Goal: Transaction & Acquisition: Book appointment/travel/reservation

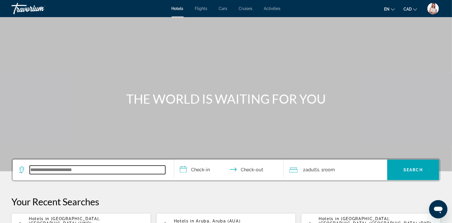
click at [92, 168] on input "Search widget" at bounding box center [98, 170] width 136 height 9
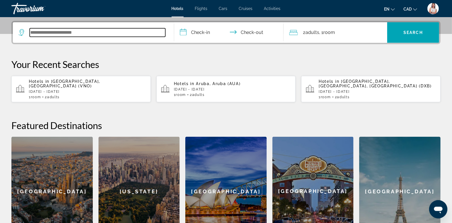
scroll to position [139, 0]
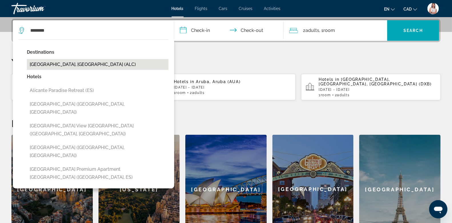
click at [71, 66] on button "Alicante, Spain (ALC)" at bounding box center [98, 64] width 142 height 11
type input "**********"
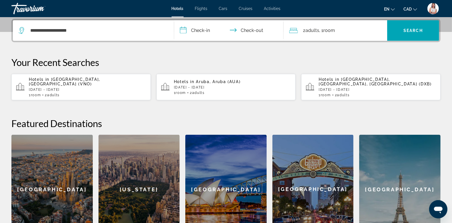
click at [206, 29] on input "**********" at bounding box center [230, 31] width 112 height 22
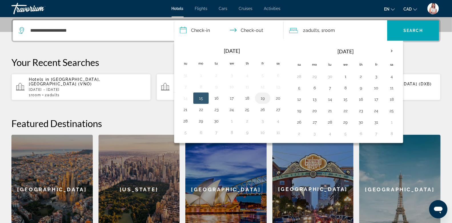
click at [261, 96] on button "19" at bounding box center [262, 98] width 9 height 8
click at [245, 97] on button "18" at bounding box center [247, 98] width 9 height 8
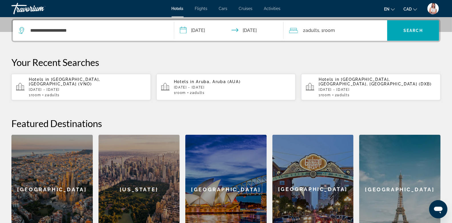
click at [246, 33] on input "**********" at bounding box center [230, 31] width 112 height 22
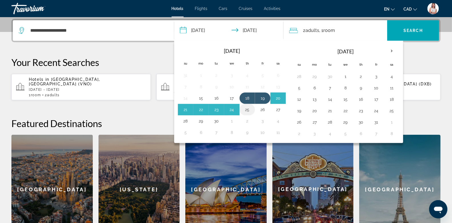
click at [246, 109] on button "25" at bounding box center [247, 110] width 9 height 8
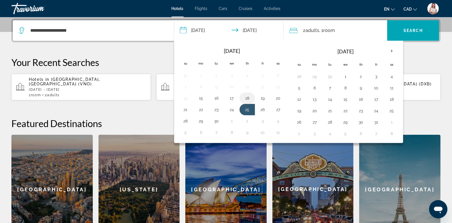
click at [247, 95] on button "18" at bounding box center [247, 98] width 9 height 8
type input "**********"
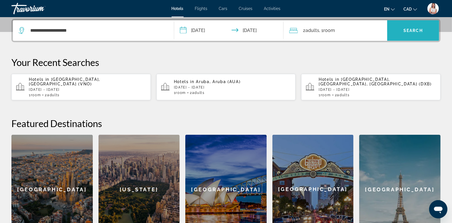
click at [410, 29] on span "Search" at bounding box center [412, 30] width 19 height 5
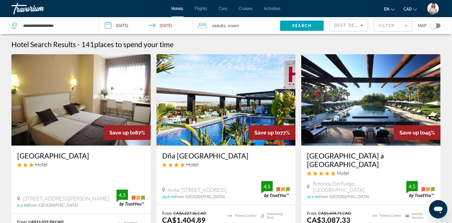
click at [387, 27] on mat-form-field "Filter" at bounding box center [393, 26] width 39 height 12
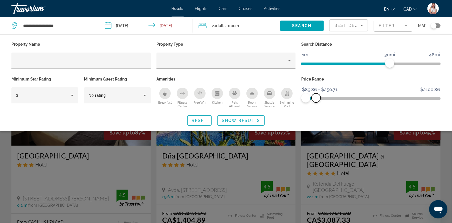
drag, startPoint x: 438, startPoint y: 98, endPoint x: 316, endPoint y: 106, distance: 121.6
click at [316, 106] on div "Price Range $89.86 $2100.86 $89.86 $250.71 $89.86 - $250.71" at bounding box center [370, 92] width 145 height 35
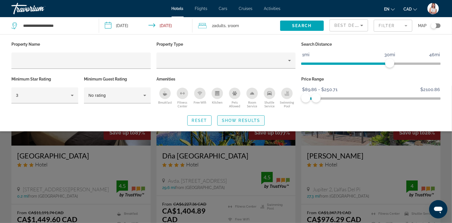
click at [244, 120] on span "Show Results" at bounding box center [241, 120] width 38 height 5
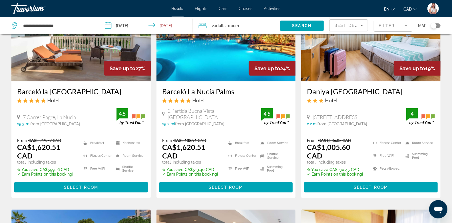
scroll to position [298, 0]
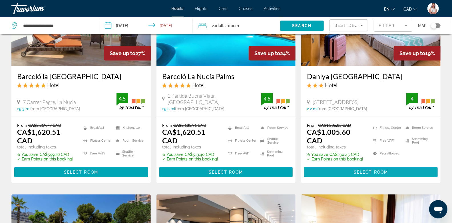
click at [337, 174] on span "Main content" at bounding box center [371, 172] width 134 height 14
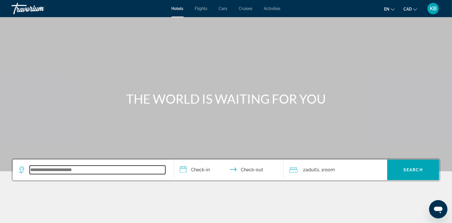
click at [84, 168] on input "Search widget" at bounding box center [98, 170] width 136 height 9
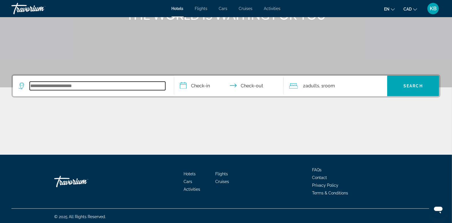
scroll to position [85, 0]
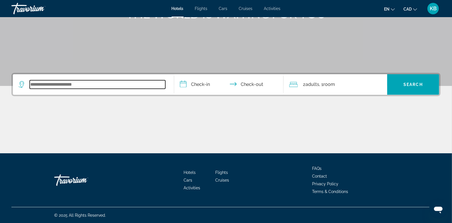
click at [70, 85] on input "Search widget" at bounding box center [98, 84] width 136 height 9
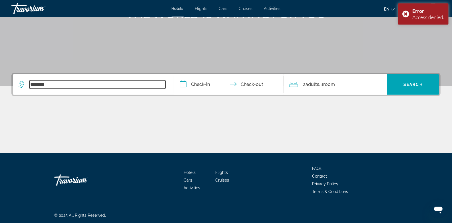
type input "********"
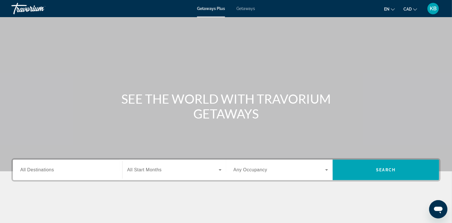
click at [41, 171] on span "All Destinations" at bounding box center [37, 169] width 34 height 5
click at [41, 171] on input "Destination All Destinations" at bounding box center [67, 170] width 94 height 7
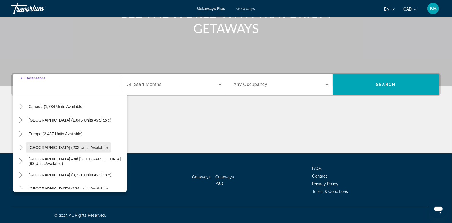
scroll to position [39, 0]
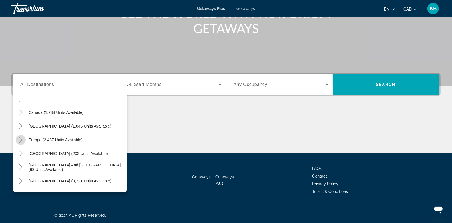
click at [22, 140] on icon "Toggle Europe (2,487 units available)" at bounding box center [20, 140] width 3 height 6
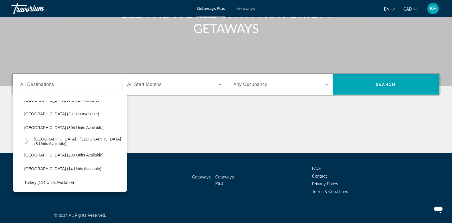
scroll to position [218, 0]
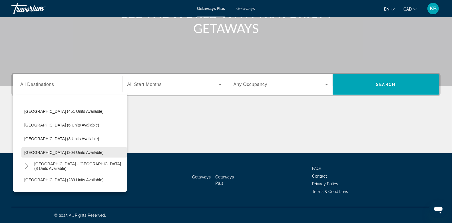
click at [46, 153] on span "[GEOGRAPHIC_DATA] (304 units available)" at bounding box center [63, 152] width 79 height 5
type input "**********"
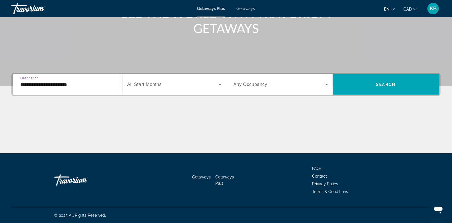
click at [155, 85] on span "All Start Months" at bounding box center [144, 84] width 35 height 5
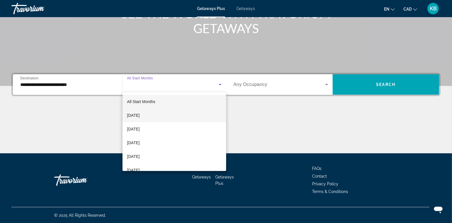
click at [140, 117] on span "[DATE]" at bounding box center [133, 115] width 13 height 7
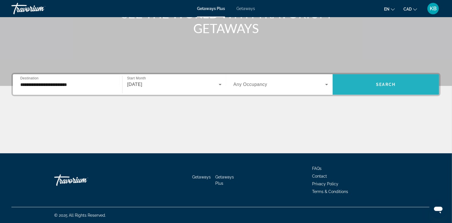
click at [372, 83] on span "Search widget" at bounding box center [386, 85] width 106 height 14
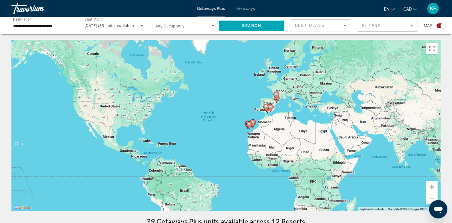
click at [434, 186] on button "Zoom in" at bounding box center [431, 186] width 11 height 11
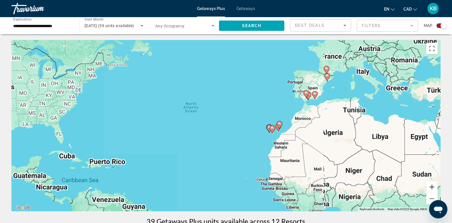
click at [434, 186] on button "Zoom in" at bounding box center [431, 186] width 11 height 11
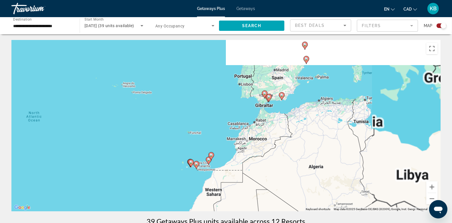
drag, startPoint x: 381, startPoint y: 136, endPoint x: 249, endPoint y: 168, distance: 136.0
click at [249, 168] on div "To activate drag with keyboard, press Alt + Enter. Once in keyboard drag state,…" at bounding box center [225, 125] width 429 height 171
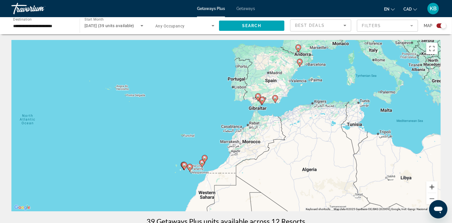
click at [431, 184] on button "Zoom in" at bounding box center [431, 186] width 11 height 11
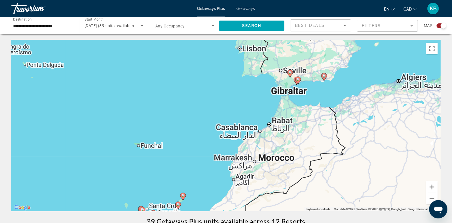
click at [431, 184] on button "Zoom in" at bounding box center [431, 186] width 11 height 11
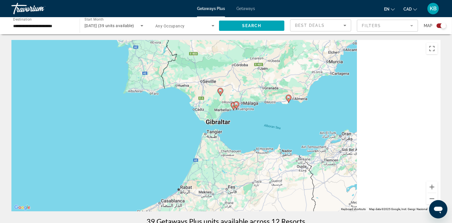
drag, startPoint x: 377, startPoint y: 123, endPoint x: 243, endPoint y: 190, distance: 149.6
click at [243, 190] on div "To activate drag with keyboard, press Alt + Enter. Once in keyboard drag state,…" at bounding box center [225, 125] width 429 height 171
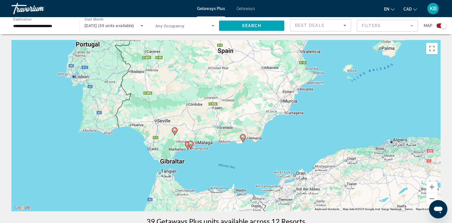
drag, startPoint x: 261, startPoint y: 143, endPoint x: 215, endPoint y: 183, distance: 61.1
click at [215, 183] on div "To activate drag with keyboard, press Alt + Enter. Once in keyboard drag state,…" at bounding box center [225, 125] width 429 height 171
click at [244, 8] on span "Getaways" at bounding box center [245, 8] width 19 height 5
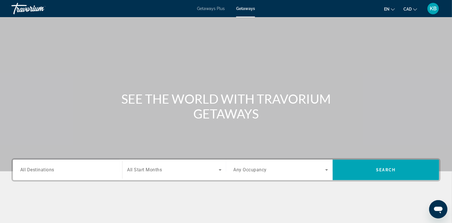
click at [48, 172] on span "All Destinations" at bounding box center [37, 169] width 34 height 5
click at [48, 172] on input "Destination All Destinations" at bounding box center [67, 170] width 94 height 7
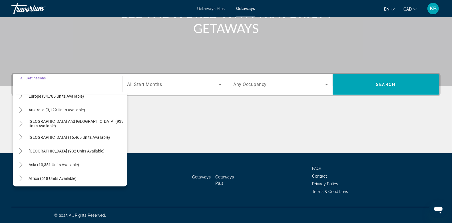
scroll to position [54, 0]
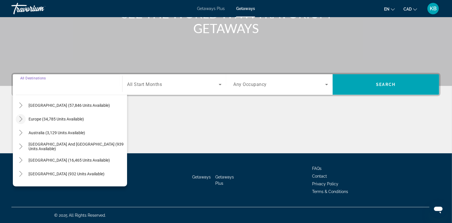
click at [21, 120] on icon "Toggle Europe (34,785 units available)" at bounding box center [21, 119] width 6 height 6
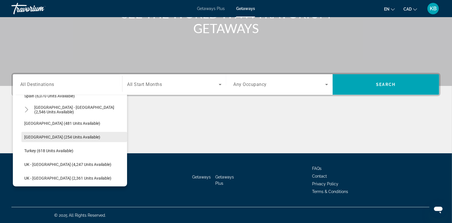
scroll to position [315, 0]
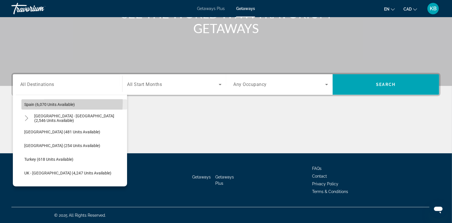
click at [47, 102] on span "Spain (6,070 units available)" at bounding box center [49, 104] width 51 height 5
type input "**********"
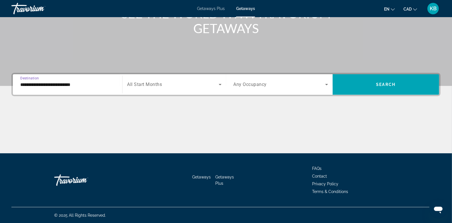
click at [180, 81] on span "Search widget" at bounding box center [172, 84] width 91 height 7
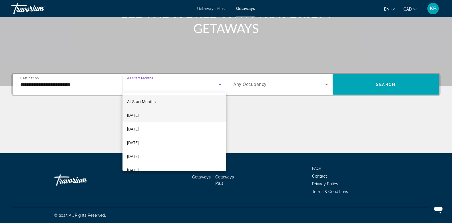
click at [139, 115] on span "[DATE]" at bounding box center [133, 115] width 12 height 7
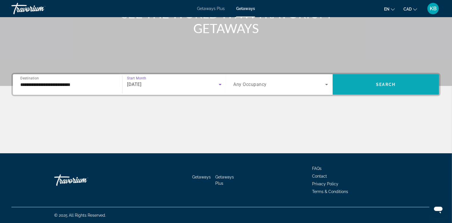
click at [367, 84] on span "Search widget" at bounding box center [386, 85] width 106 height 14
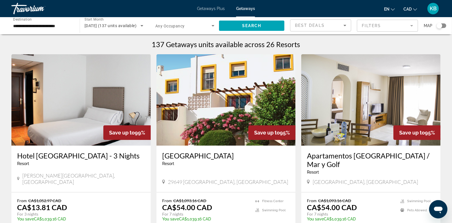
click at [442, 25] on div "Search widget" at bounding box center [441, 25] width 10 height 5
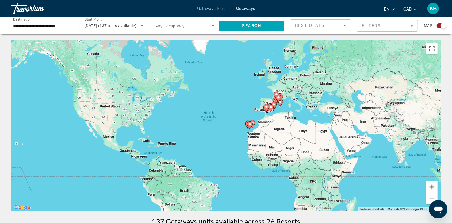
click at [434, 188] on button "Zoom in" at bounding box center [431, 186] width 11 height 11
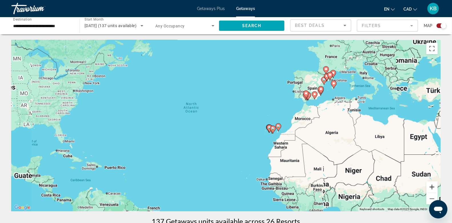
click at [434, 188] on button "Zoom in" at bounding box center [431, 186] width 11 height 11
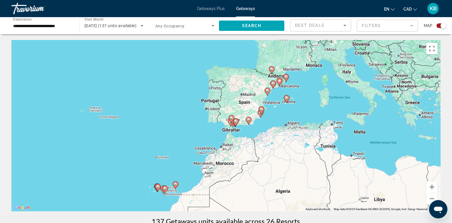
drag, startPoint x: 405, startPoint y: 124, endPoint x: 250, endPoint y: 176, distance: 164.2
click at [250, 176] on div "To activate drag with keyboard, press Alt + Enter. Once in keyboard drag state,…" at bounding box center [225, 125] width 429 height 171
click at [433, 187] on button "Zoom in" at bounding box center [431, 186] width 11 height 11
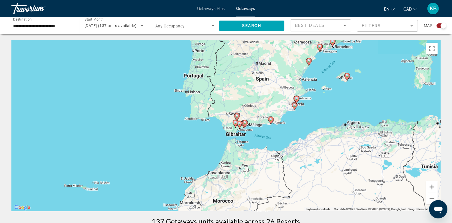
click at [433, 187] on button "Zoom in" at bounding box center [431, 186] width 11 height 11
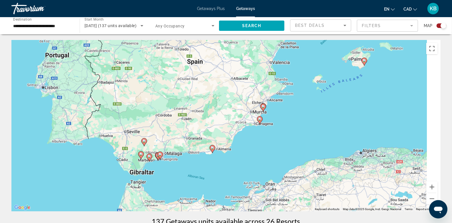
drag, startPoint x: 382, startPoint y: 130, endPoint x: 274, endPoint y: 161, distance: 112.0
click at [274, 161] on div "To activate drag with keyboard, press Alt + Enter. Once in keyboard drag state,…" at bounding box center [225, 125] width 429 height 171
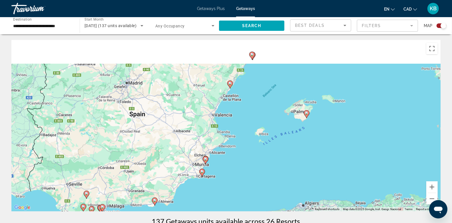
drag, startPoint x: 295, startPoint y: 114, endPoint x: 239, endPoint y: 169, distance: 78.3
click at [239, 169] on div "To activate drag with keyboard, press Alt + Enter. Once in keyboard drag state,…" at bounding box center [225, 125] width 429 height 171
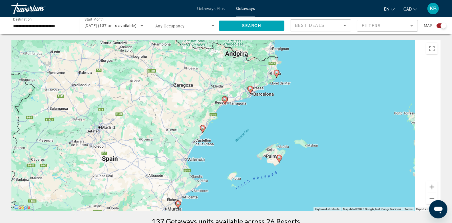
drag, startPoint x: 261, startPoint y: 117, endPoint x: 232, endPoint y: 163, distance: 53.9
click at [232, 163] on div "To activate drag with keyboard, press Alt + Enter. Once in keyboard drag state,…" at bounding box center [225, 125] width 429 height 171
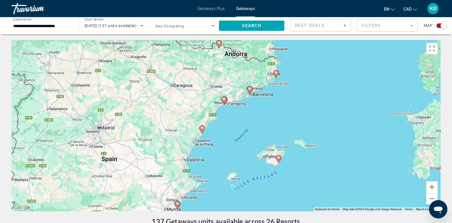
click at [250, 89] on image "Main content" at bounding box center [249, 88] width 3 height 3
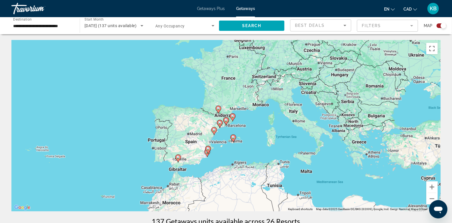
click at [225, 120] on image "Main content" at bounding box center [225, 119] width 3 height 3
type input "**********"
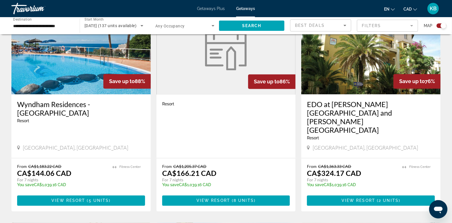
scroll to position [650, 0]
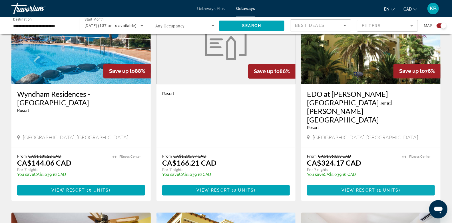
click at [355, 188] on span "View Resort" at bounding box center [358, 190] width 34 height 5
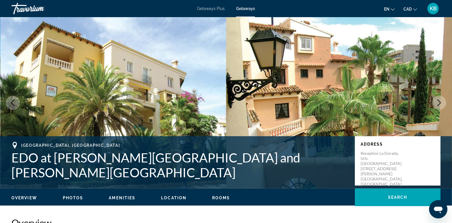
click at [440, 101] on icon "Next image" at bounding box center [439, 102] width 7 height 7
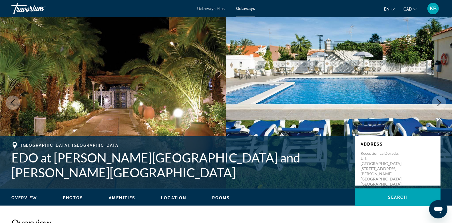
click at [440, 101] on icon "Next image" at bounding box center [439, 102] width 7 height 7
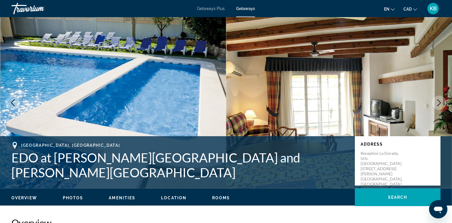
click at [440, 101] on icon "Next image" at bounding box center [439, 102] width 7 height 7
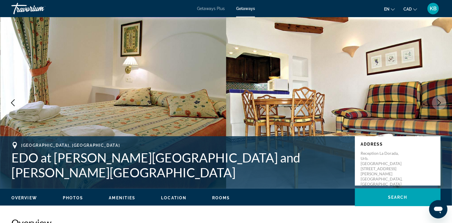
click at [438, 102] on icon "Next image" at bounding box center [439, 102] width 7 height 7
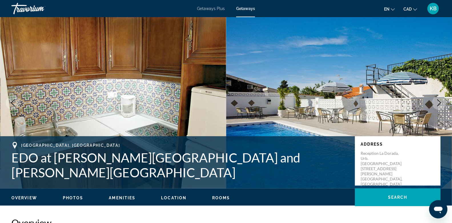
click at [438, 102] on icon "Next image" at bounding box center [439, 102] width 7 height 7
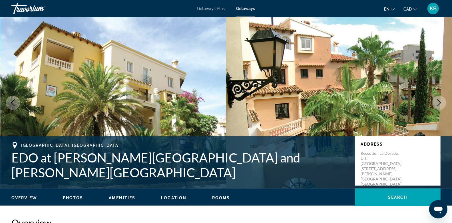
click at [438, 102] on icon "Next image" at bounding box center [439, 102] width 7 height 7
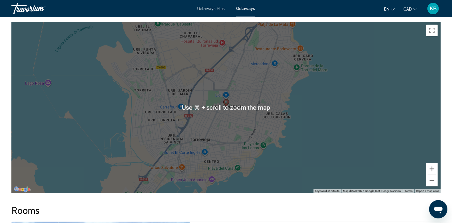
scroll to position [708, 0]
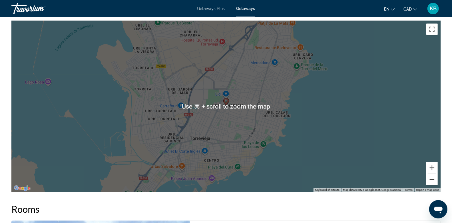
click at [432, 180] on button "Zoom out" at bounding box center [431, 179] width 11 height 11
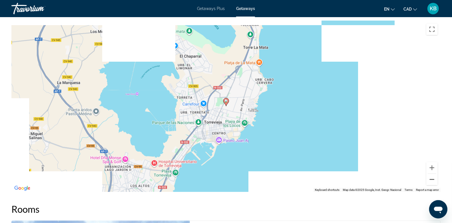
click at [432, 180] on button "Zoom out" at bounding box center [431, 179] width 11 height 11
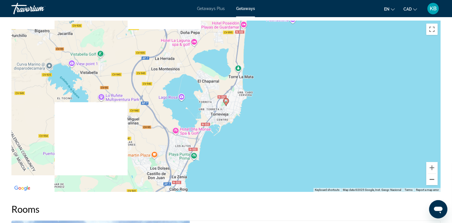
click at [432, 180] on button "Zoom out" at bounding box center [431, 179] width 11 height 11
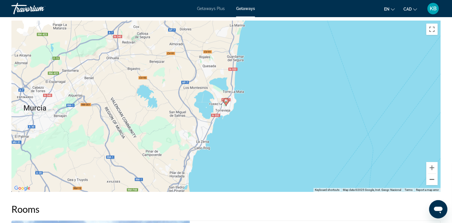
click at [432, 180] on button "Zoom out" at bounding box center [431, 179] width 11 height 11
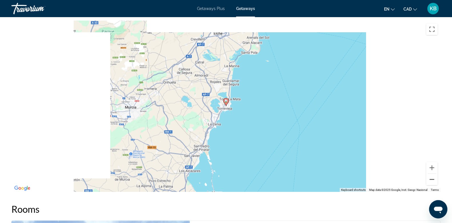
click at [432, 180] on button "Zoom out" at bounding box center [431, 179] width 11 height 11
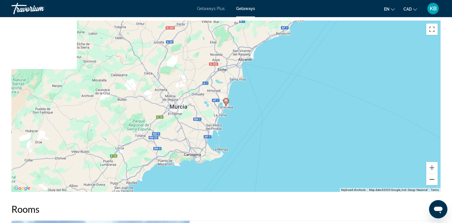
click at [432, 180] on button "Zoom out" at bounding box center [431, 179] width 11 height 11
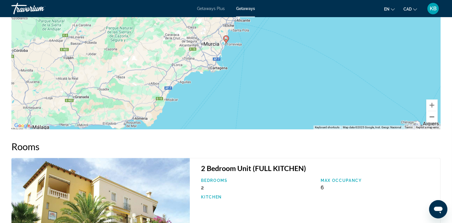
scroll to position [591, 0]
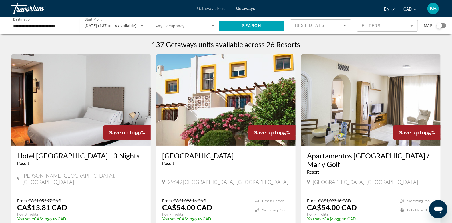
click at [369, 25] on mat-form-field "Filters" at bounding box center [387, 26] width 61 height 12
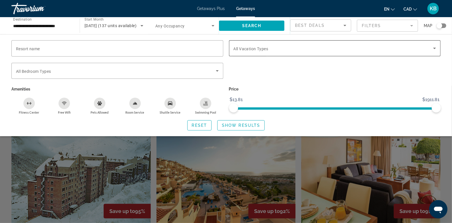
scroll to position [170, 0]
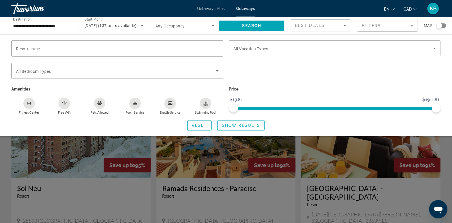
click at [152, 205] on div "Search widget" at bounding box center [226, 154] width 452 height 137
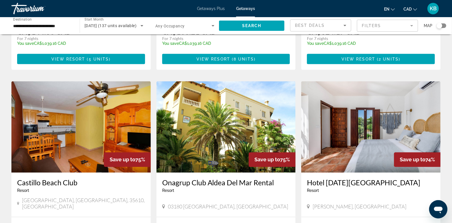
scroll to position [574, 0]
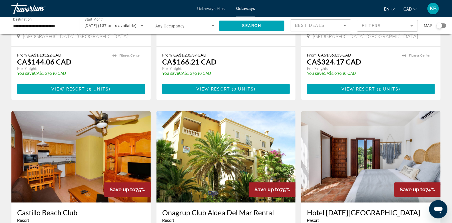
click at [221, 132] on img "Main content" at bounding box center [225, 156] width 139 height 91
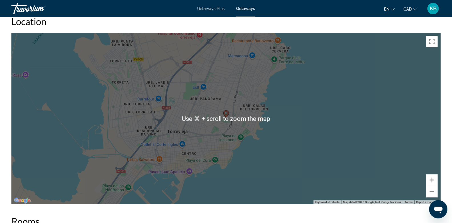
scroll to position [724, 0]
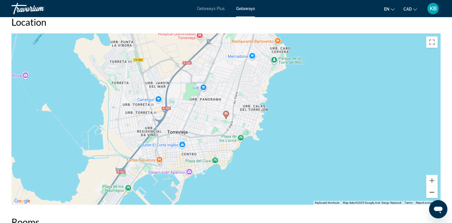
click at [433, 192] on button "Zoom out" at bounding box center [431, 191] width 11 height 11
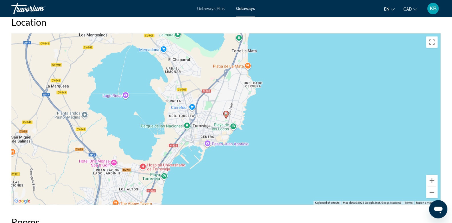
click at [433, 192] on button "Zoom out" at bounding box center [431, 191] width 11 height 11
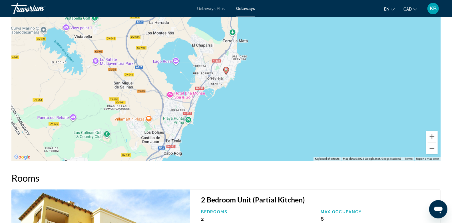
scroll to position [902, 0]
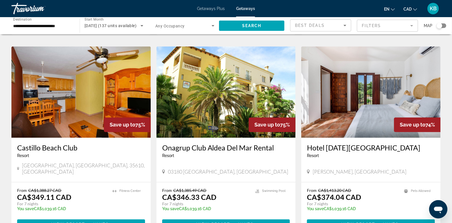
scroll to position [658, 0]
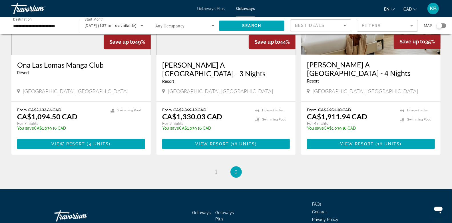
scroll to position [726, 0]
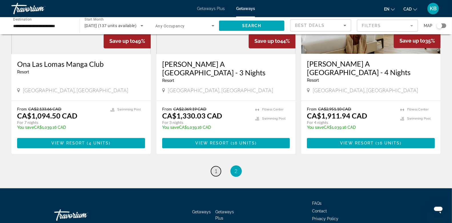
click at [215, 168] on span "1" at bounding box center [216, 171] width 3 height 6
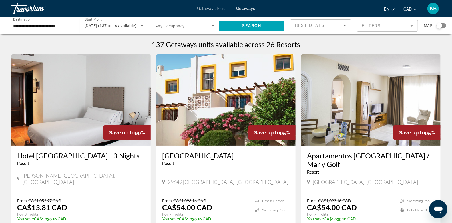
click at [440, 25] on div "Search widget" at bounding box center [439, 26] width 6 height 6
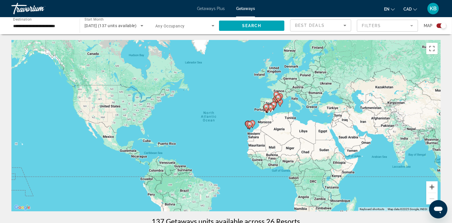
click at [430, 188] on button "Zoom in" at bounding box center [431, 186] width 11 height 11
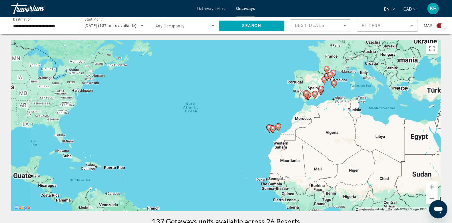
click at [430, 188] on button "Zoom in" at bounding box center [431, 186] width 11 height 11
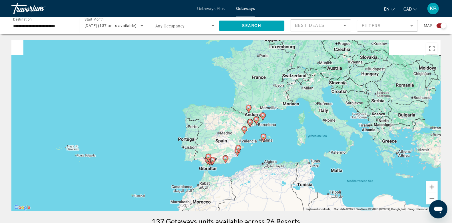
drag, startPoint x: 388, startPoint y: 123, endPoint x: 210, endPoint y: 215, distance: 200.7
click at [433, 185] on button "Zoom in" at bounding box center [431, 186] width 11 height 11
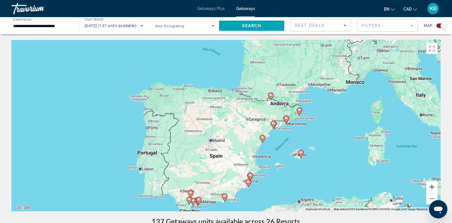
click at [433, 185] on button "Zoom in" at bounding box center [431, 186] width 11 height 11
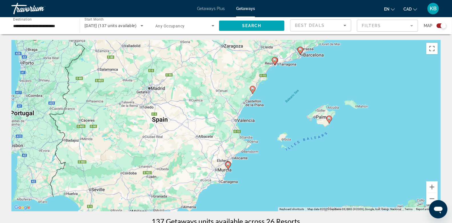
drag, startPoint x: 365, startPoint y: 157, endPoint x: 315, endPoint y: 86, distance: 87.0
click at [315, 86] on div "To activate drag with keyboard, press Alt + Enter. Once in keyboard drag state,…" at bounding box center [225, 125] width 429 height 171
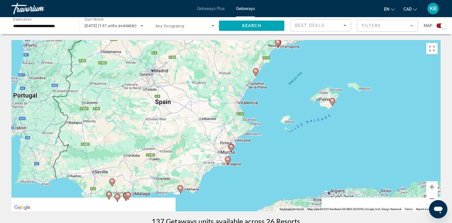
drag, startPoint x: 261, startPoint y: 171, endPoint x: 272, endPoint y: 133, distance: 39.5
click at [272, 133] on div "To activate drag with keyboard, press Alt + Enter. Once in keyboard drag state,…" at bounding box center [225, 125] width 429 height 171
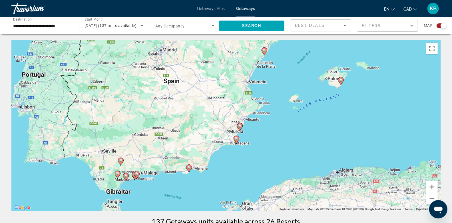
click at [431, 186] on button "Zoom in" at bounding box center [431, 186] width 11 height 11
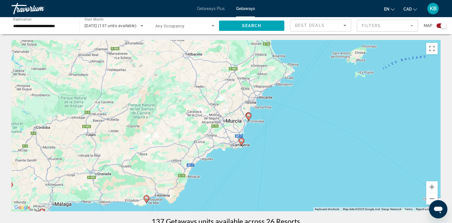
drag, startPoint x: 300, startPoint y: 166, endPoint x: 282, endPoint y: 137, distance: 34.0
click at [282, 137] on div "To activate drag with keyboard, press Alt + Enter. Once in keyboard drag state,…" at bounding box center [225, 125] width 429 height 171
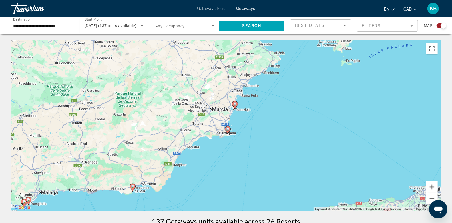
click at [430, 187] on button "Zoom in" at bounding box center [431, 186] width 11 height 11
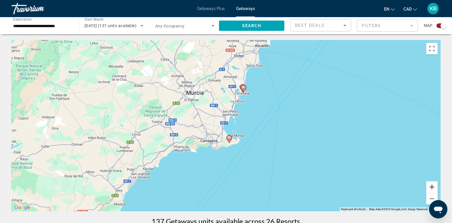
click at [430, 187] on button "Zoom in" at bounding box center [431, 186] width 11 height 11
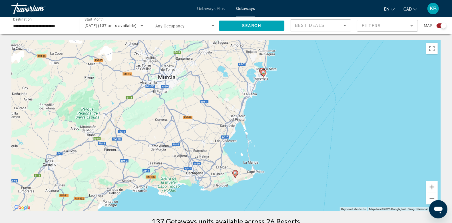
drag, startPoint x: 330, startPoint y: 151, endPoint x: 333, endPoint y: 170, distance: 19.6
click at [333, 170] on div "To activate drag with keyboard, press Alt + Enter. Once in keyboard drag state,…" at bounding box center [225, 125] width 429 height 171
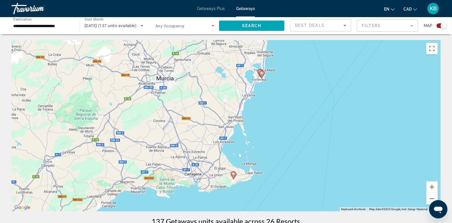
click at [259, 70] on gmp-advanced-marker "Main content" at bounding box center [262, 74] width 6 height 9
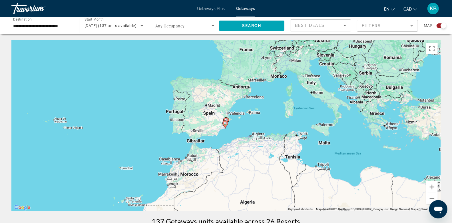
click at [225, 124] on image "Main content" at bounding box center [224, 123] width 3 height 3
type input "**********"
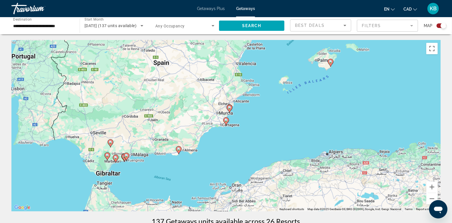
click at [227, 121] on image "Main content" at bounding box center [225, 119] width 3 height 3
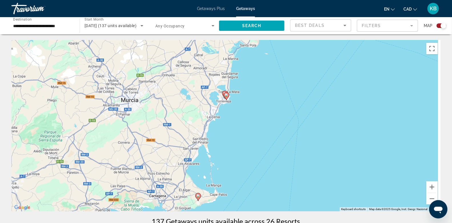
drag, startPoint x: 245, startPoint y: 88, endPoint x: 213, endPoint y: 174, distance: 91.4
click at [213, 174] on div "To activate drag with keyboard, press Alt + Enter. Once in keyboard drag state,…" at bounding box center [225, 125] width 429 height 171
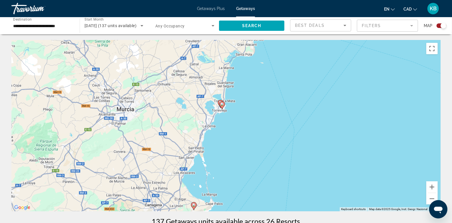
click at [221, 103] on image "Main content" at bounding box center [221, 103] width 3 height 3
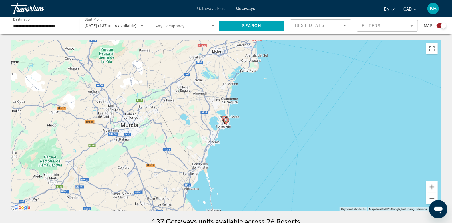
click at [225, 120] on image "Main content" at bounding box center [225, 119] width 3 height 3
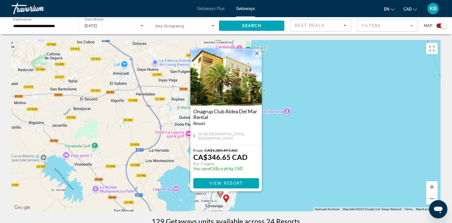
click at [219, 193] on image "Main content" at bounding box center [220, 192] width 3 height 3
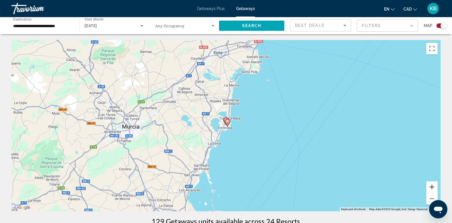
click at [431, 186] on button "Zoom in" at bounding box center [431, 186] width 11 height 11
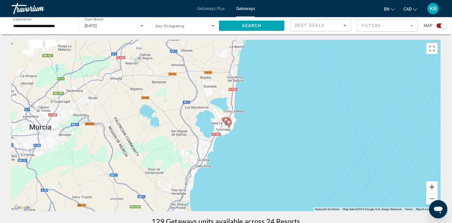
click at [431, 186] on button "Zoom in" at bounding box center [431, 186] width 11 height 11
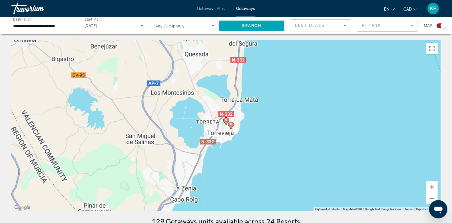
click at [431, 186] on button "Zoom in" at bounding box center [431, 186] width 11 height 11
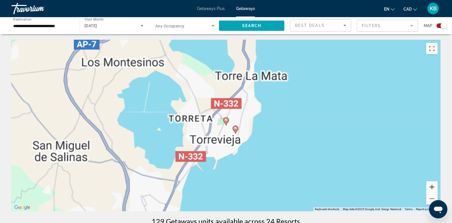
click at [431, 186] on button "Zoom in" at bounding box center [431, 186] width 11 height 11
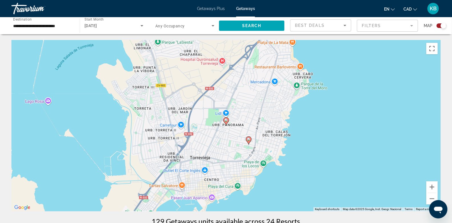
click at [225, 120] on image "Main content" at bounding box center [225, 119] width 3 height 3
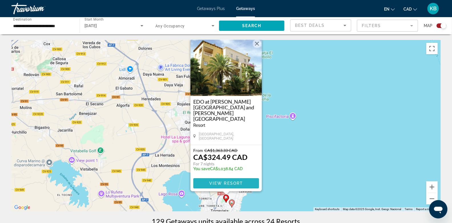
click at [233, 183] on span "View Resort" at bounding box center [226, 183] width 34 height 5
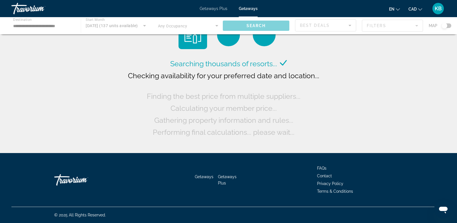
click at [217, 8] on span "Getaways Plus" at bounding box center [214, 8] width 28 height 5
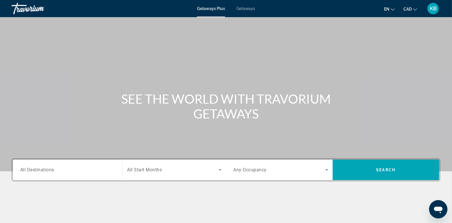
click at [49, 170] on span "All Destinations" at bounding box center [37, 169] width 34 height 5
click at [49, 170] on input "Destination All Destinations" at bounding box center [67, 170] width 94 height 7
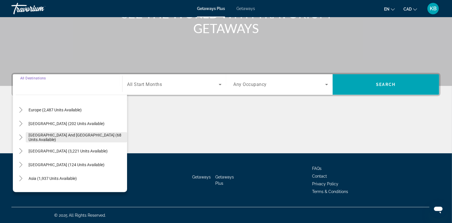
scroll to position [69, 0]
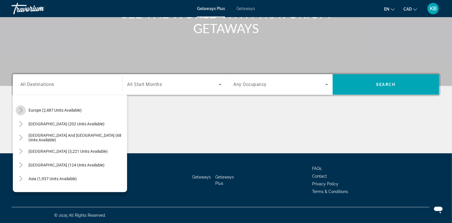
click at [20, 108] on icon "Toggle Europe (2,487 units available)" at bounding box center [20, 110] width 3 height 6
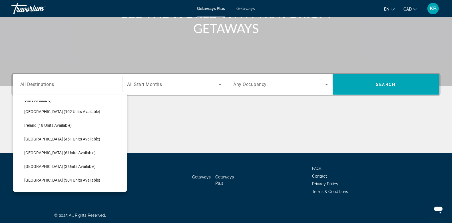
scroll to position [227, 0]
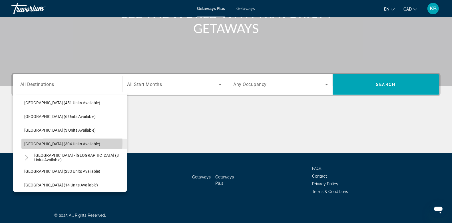
click at [47, 142] on span "[GEOGRAPHIC_DATA] (304 units available)" at bounding box center [62, 144] width 76 height 5
type input "**********"
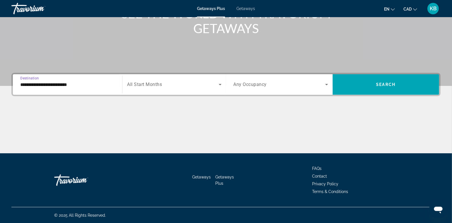
click at [175, 84] on span "Search widget" at bounding box center [172, 84] width 91 height 7
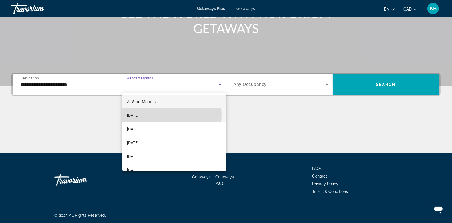
click at [139, 114] on span "[DATE]" at bounding box center [133, 115] width 12 height 7
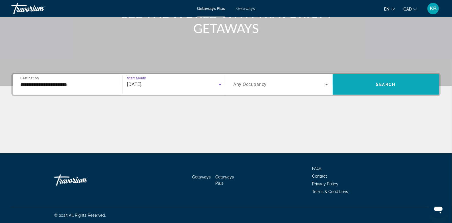
click at [377, 84] on span "Search" at bounding box center [385, 84] width 19 height 5
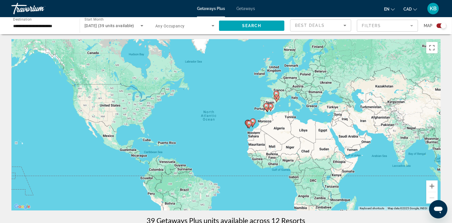
scroll to position [1, 0]
click at [433, 186] on button "Zoom in" at bounding box center [431, 185] width 11 height 11
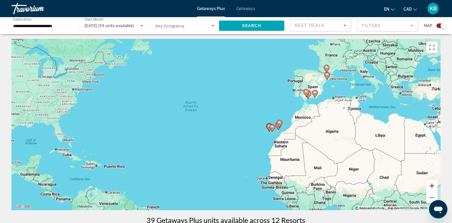
click at [433, 186] on button "Zoom in" at bounding box center [431, 185] width 11 height 11
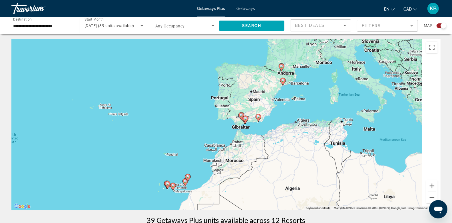
drag, startPoint x: 396, startPoint y: 101, endPoint x: 243, endPoint y: 155, distance: 162.2
click at [243, 155] on div "To activate drag with keyboard, press Alt + Enter. Once in keyboard drag state,…" at bounding box center [225, 124] width 429 height 171
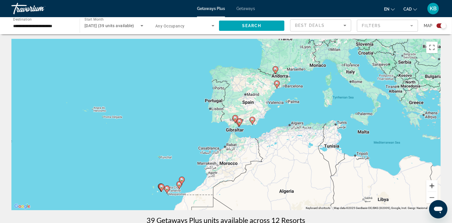
click at [430, 183] on button "Zoom in" at bounding box center [431, 185] width 11 height 11
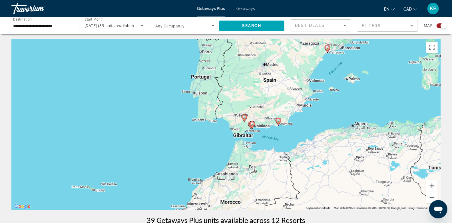
click at [430, 183] on button "Zoom in" at bounding box center [431, 185] width 11 height 11
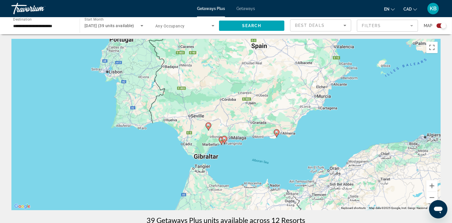
drag, startPoint x: 343, startPoint y: 134, endPoint x: 283, endPoint y: 145, distance: 61.0
click at [283, 145] on div "To activate drag with keyboard, press Alt + Enter. Once in keyboard drag state,…" at bounding box center [225, 124] width 429 height 171
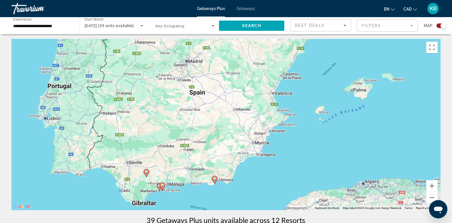
drag, startPoint x: 334, startPoint y: 121, endPoint x: 272, endPoint y: 168, distance: 77.8
click at [272, 168] on div "To activate drag with keyboard, press Alt + Enter. Once in keyboard drag state,…" at bounding box center [225, 124] width 429 height 171
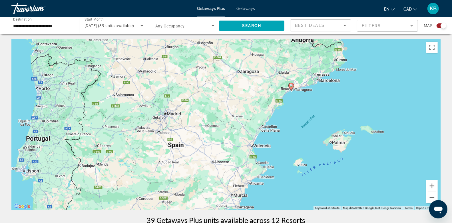
drag, startPoint x: 272, startPoint y: 128, endPoint x: 250, endPoint y: 183, distance: 58.4
click at [250, 183] on div "To activate drag with keyboard, press Alt + Enter. Once in keyboard drag state,…" at bounding box center [225, 124] width 429 height 171
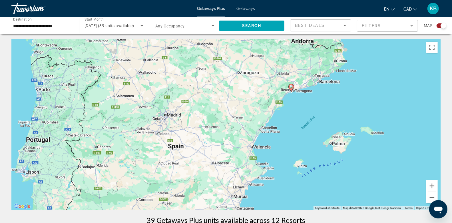
click at [291, 86] on image "Main content" at bounding box center [290, 86] width 3 height 3
type input "**********"
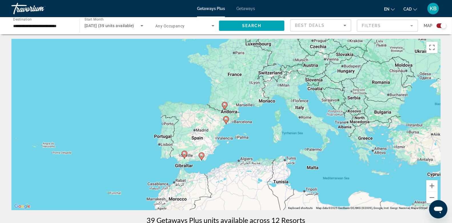
click at [244, 9] on span "Getaways" at bounding box center [245, 8] width 19 height 5
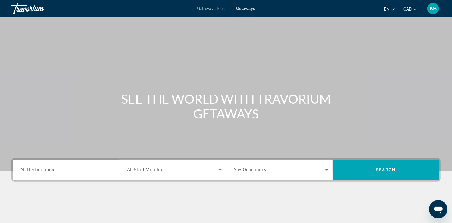
click at [53, 174] on div "Search widget" at bounding box center [67, 170] width 94 height 16
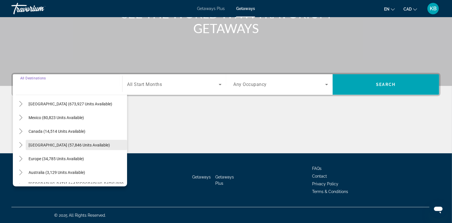
scroll to position [22, 0]
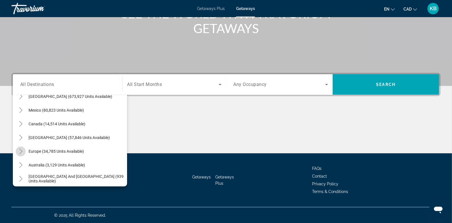
click at [20, 150] on icon "Toggle Europe (34,785 units available)" at bounding box center [21, 151] width 6 height 6
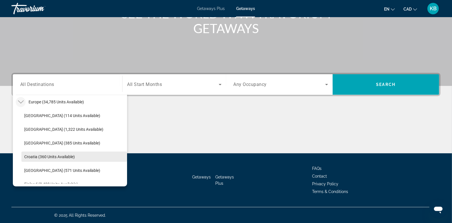
scroll to position [291, 0]
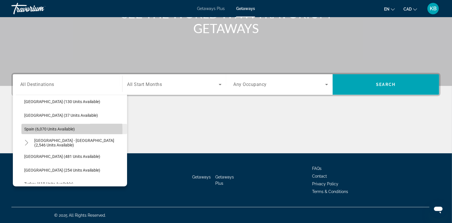
click at [34, 130] on span "Spain (6,070 units available)" at bounding box center [49, 129] width 51 height 5
type input "**********"
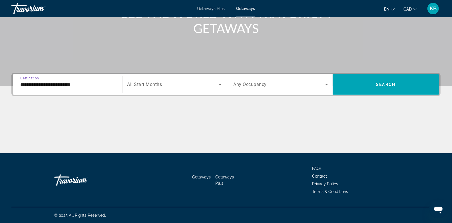
click at [171, 81] on span "Search widget" at bounding box center [172, 84] width 91 height 7
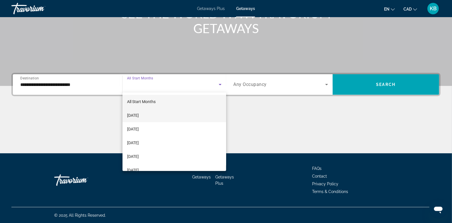
click at [139, 113] on span "[DATE]" at bounding box center [133, 115] width 12 height 7
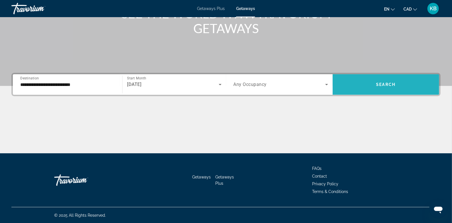
click at [366, 84] on span "Search widget" at bounding box center [386, 85] width 106 height 14
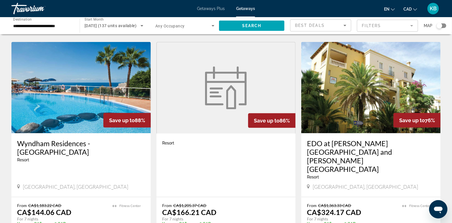
scroll to position [424, 0]
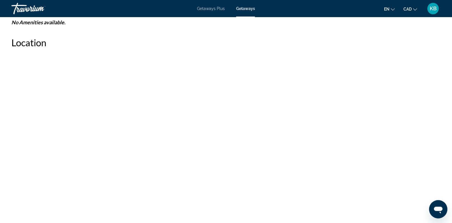
scroll to position [203, 0]
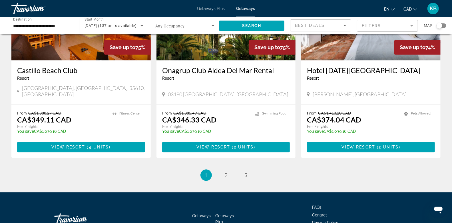
scroll to position [717, 0]
click at [226, 172] on span "2" at bounding box center [226, 175] width 3 height 6
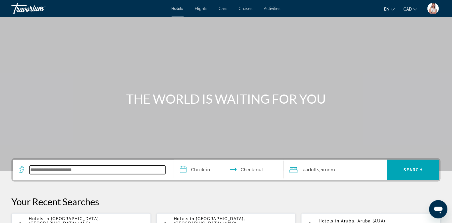
click at [38, 168] on input "Search widget" at bounding box center [98, 170] width 136 height 9
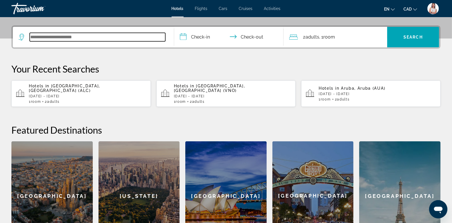
scroll to position [139, 0]
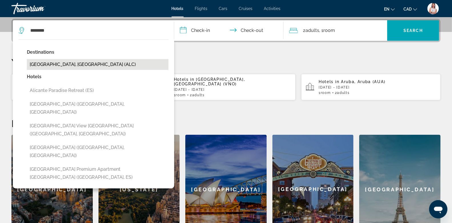
click at [57, 65] on button "[GEOGRAPHIC_DATA], [GEOGRAPHIC_DATA] (ALC)" at bounding box center [98, 64] width 142 height 11
type input "**********"
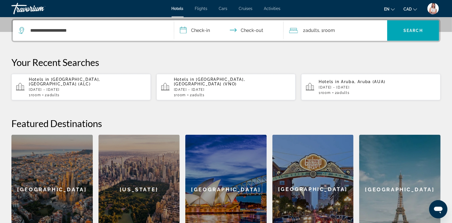
click at [203, 29] on input "**********" at bounding box center [230, 31] width 112 height 22
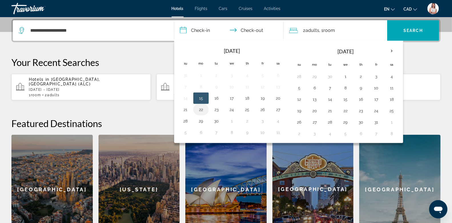
click at [201, 106] on button "22" at bounding box center [200, 110] width 9 height 8
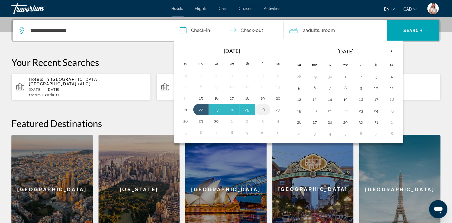
click at [263, 108] on button "26" at bounding box center [262, 110] width 9 height 8
type input "**********"
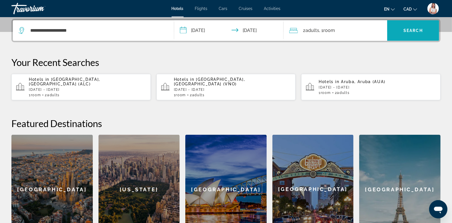
click at [424, 29] on span "Search widget" at bounding box center [413, 31] width 52 height 14
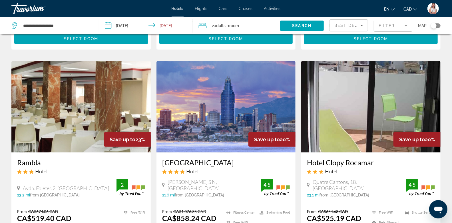
scroll to position [127, 0]
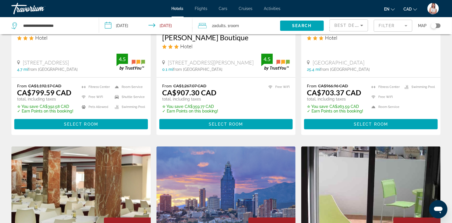
click at [438, 25] on div "Toggle map" at bounding box center [436, 25] width 10 height 5
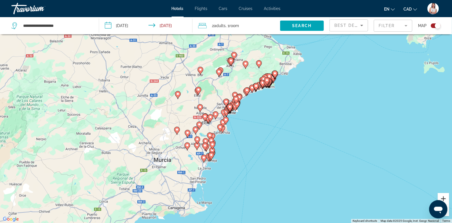
click at [444, 196] on button "Zoom in" at bounding box center [443, 198] width 11 height 11
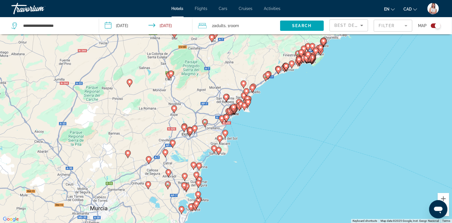
click at [392, 27] on mat-form-field "Filter" at bounding box center [393, 26] width 39 height 12
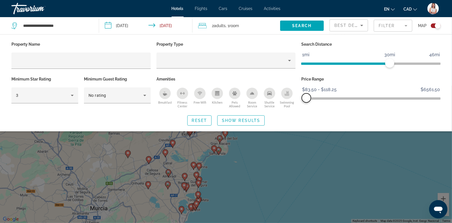
drag, startPoint x: 437, startPoint y: 97, endPoint x: 307, endPoint y: 100, distance: 130.2
click at [307, 100] on span "ngx-slider-max" at bounding box center [306, 97] width 9 height 9
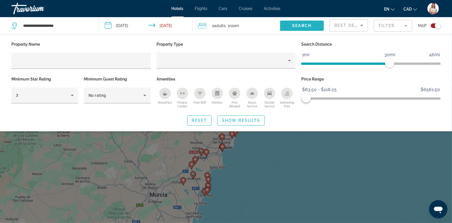
click at [307, 25] on span "Search" at bounding box center [301, 25] width 19 height 5
click at [239, 120] on span "Show Results" at bounding box center [241, 120] width 38 height 5
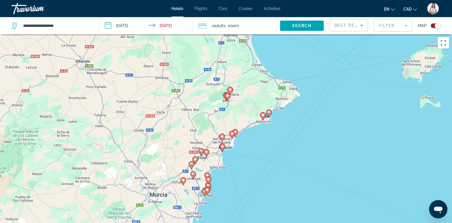
click at [223, 147] on image "Main content" at bounding box center [222, 146] width 3 height 3
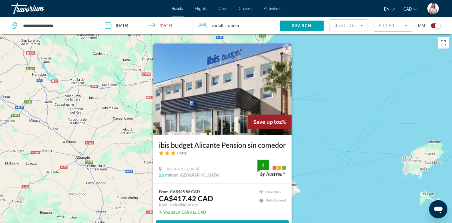
click at [315, 124] on div "To activate drag with keyboard, press Alt + Enter. Once in keyboard drag state,…" at bounding box center [226, 145] width 452 height 223
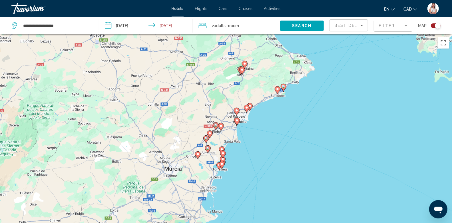
drag, startPoint x: 259, startPoint y: 178, endPoint x: 273, endPoint y: 53, distance: 126.7
click at [273, 53] on div "To activate drag with keyboard, press Alt + Enter. Once in keyboard drag state,…" at bounding box center [226, 145] width 452 height 223
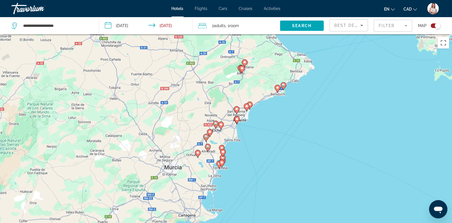
click at [246, 105] on image "Main content" at bounding box center [246, 105] width 3 height 3
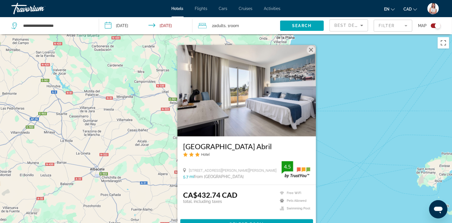
click at [394, 147] on div "To activate drag with keyboard, press Alt + Enter. Once in keyboard drag state,…" at bounding box center [226, 145] width 452 height 223
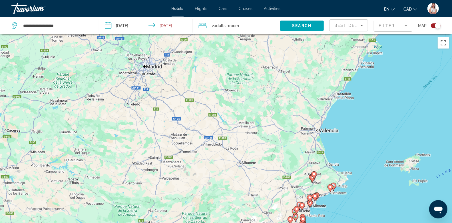
click at [319, 194] on icon "Main content" at bounding box center [316, 195] width 5 height 7
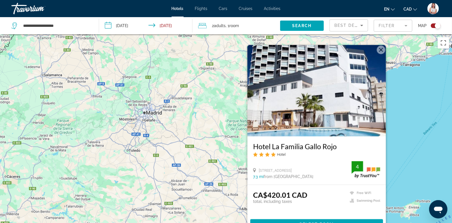
click at [425, 143] on div "To activate drag with keyboard, press Alt + Enter. Once in keyboard drag state,…" at bounding box center [226, 145] width 452 height 223
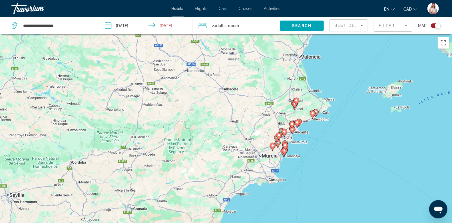
drag, startPoint x: 357, startPoint y: 174, endPoint x: 339, endPoint y: 53, distance: 122.9
click at [339, 53] on div "To activate drag with keyboard, press Alt + Enter. Once in keyboard drag state,…" at bounding box center [226, 145] width 452 height 223
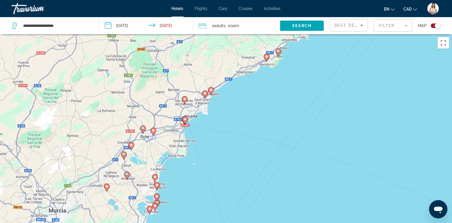
drag, startPoint x: 241, startPoint y: 109, endPoint x: 245, endPoint y: 161, distance: 51.8
click at [245, 161] on div "To activate drag with keyboard, press Alt + Enter. Once in keyboard drag state,…" at bounding box center [226, 145] width 452 height 223
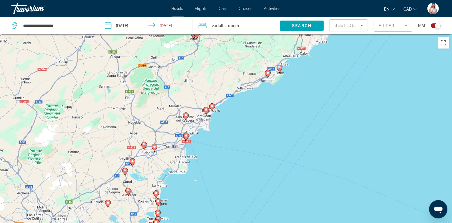
drag, startPoint x: 224, startPoint y: 118, endPoint x: 226, endPoint y: 151, distance: 33.2
click at [226, 151] on div "To activate drag with keyboard, press Alt + Enter. Once in keyboard drag state,…" at bounding box center [226, 145] width 452 height 223
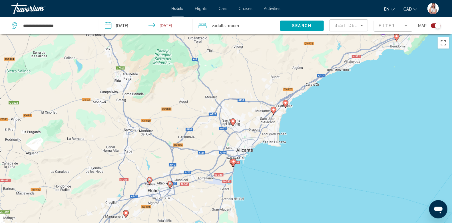
drag, startPoint x: 186, startPoint y: 169, endPoint x: 271, endPoint y: 172, distance: 85.7
click at [271, 172] on div "To activate drag with keyboard, press Alt + Enter. Once in keyboard drag state,…" at bounding box center [226, 145] width 452 height 223
click at [274, 110] on image "Main content" at bounding box center [273, 109] width 3 height 3
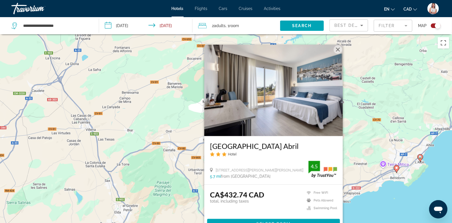
click at [370, 204] on div "To activate drag with keyboard, press Alt + Enter. Once in keyboard drag state,…" at bounding box center [226, 145] width 452 height 223
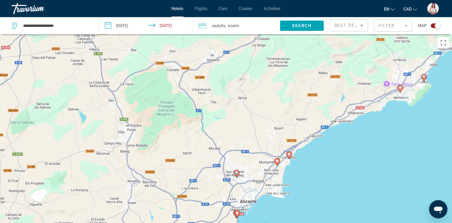
drag, startPoint x: 327, startPoint y: 190, endPoint x: 331, endPoint y: 109, distance: 80.9
click at [331, 109] on div "To activate drag with keyboard, press Alt + Enter. Once in keyboard drag state,…" at bounding box center [226, 145] width 452 height 223
click at [289, 154] on image "Main content" at bounding box center [288, 153] width 3 height 3
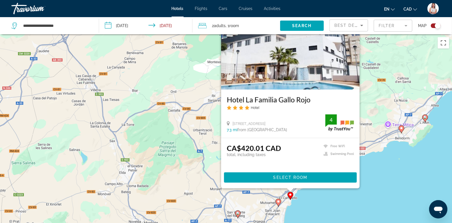
drag, startPoint x: 388, startPoint y: 160, endPoint x: 389, endPoint y: 102, distance: 57.1
click at [389, 102] on div "To activate drag with keyboard, press Alt + Enter. Once in keyboard drag state,…" at bounding box center [226, 145] width 452 height 223
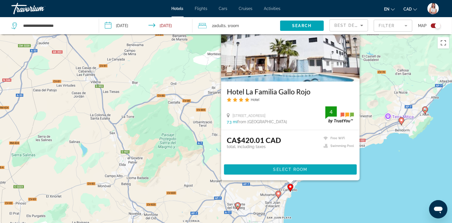
click at [288, 171] on span "Select Room" at bounding box center [290, 169] width 34 height 5
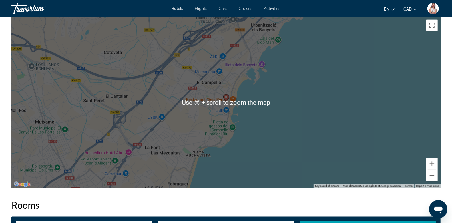
scroll to position [573, 0]
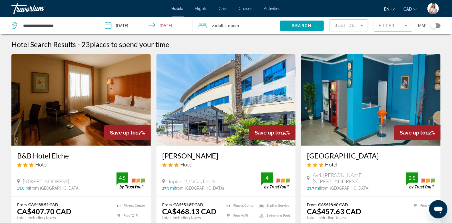
click at [435, 27] on div "Toggle map" at bounding box center [434, 26] width 6 height 6
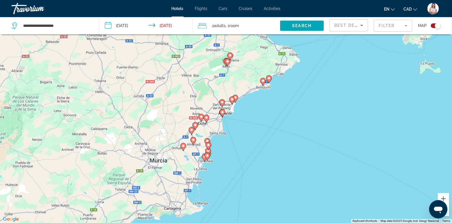
click at [232, 99] on image "Main content" at bounding box center [231, 99] width 3 height 3
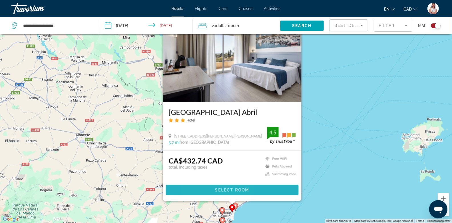
click at [203, 191] on span "Main content" at bounding box center [232, 190] width 133 height 14
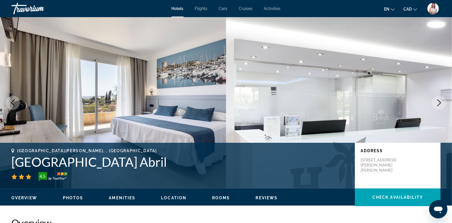
click at [438, 104] on icon "Next image" at bounding box center [439, 102] width 7 height 7
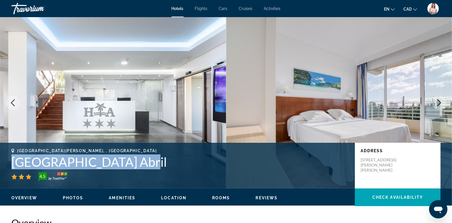
drag, startPoint x: 11, startPoint y: 162, endPoint x: 139, endPoint y: 160, distance: 128.2
click at [139, 160] on div "San Juan De Alicante, , Spain Hospedium Hotel Abril 4.5 Address Avenida Miguel …" at bounding box center [226, 165] width 452 height 34
copy h1 "Hospedium Hotel Abril"
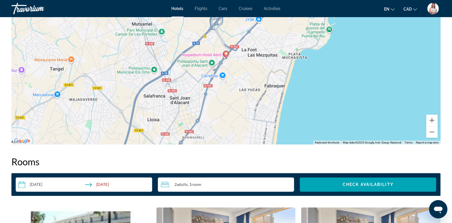
scroll to position [672, 0]
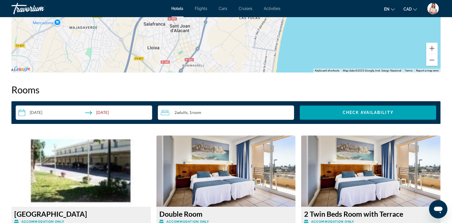
click at [136, 114] on input "**********" at bounding box center [85, 114] width 139 height 16
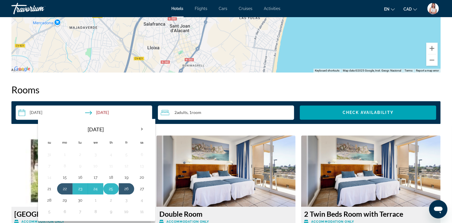
click at [109, 187] on button "25" at bounding box center [110, 189] width 9 height 8
click at [65, 187] on button "22" at bounding box center [64, 189] width 9 height 8
type input "**********"
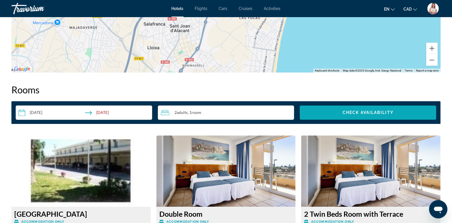
click at [323, 110] on span "Search widget" at bounding box center [368, 113] width 136 height 14
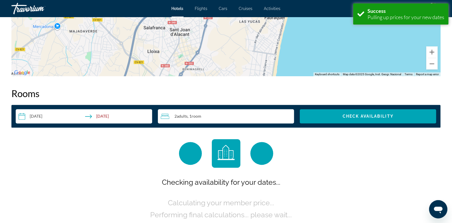
scroll to position [722, 0]
